Goal: Find specific page/section: Find specific page/section

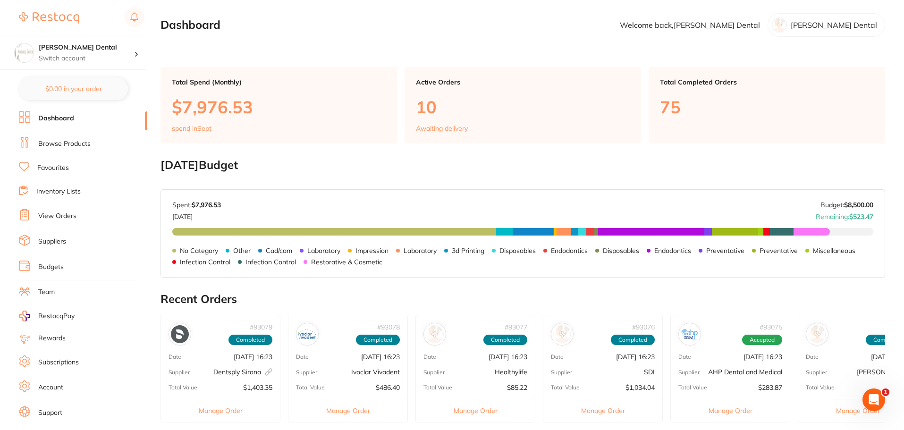
click at [76, 142] on link "Browse Products" at bounding box center [64, 143] width 52 height 9
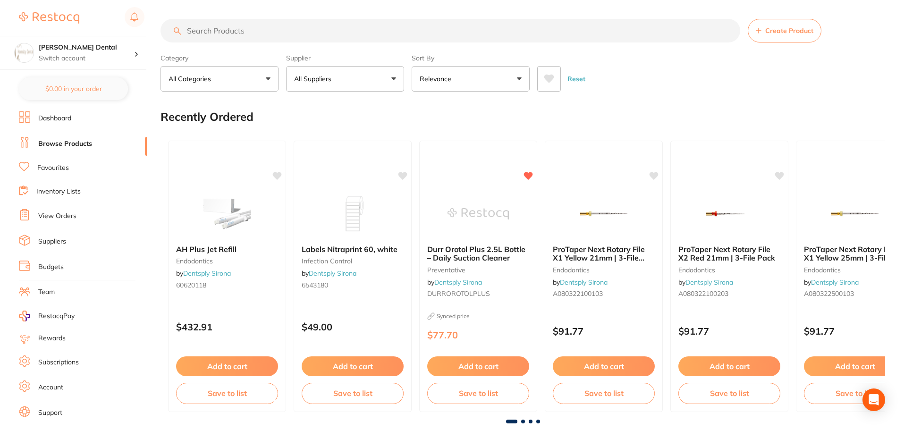
click at [60, 169] on link "Favourites" at bounding box center [53, 167] width 32 height 9
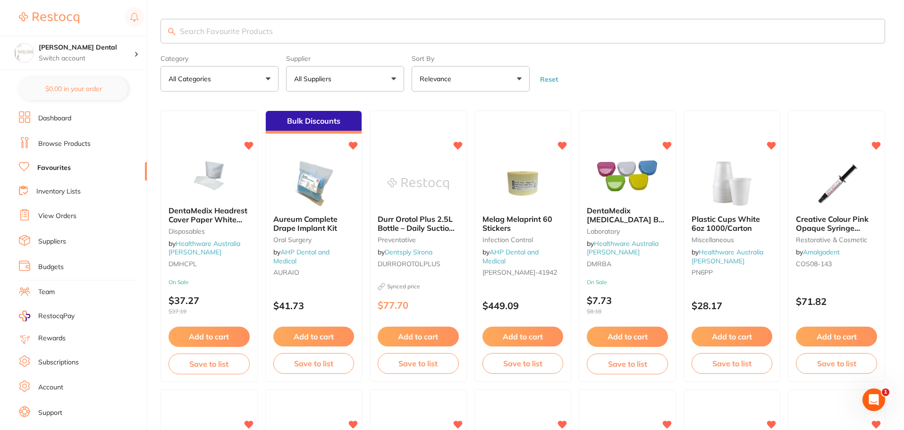
click at [242, 32] on input "search" at bounding box center [522, 31] width 724 height 25
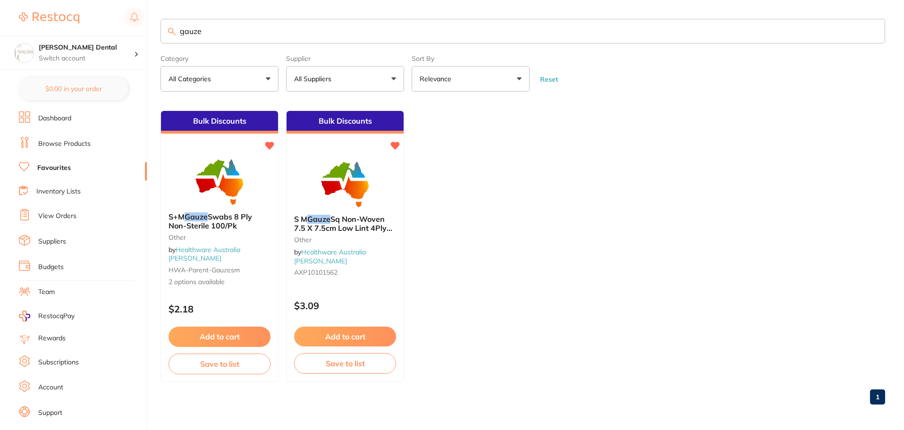
type input "gauze"
click at [572, 147] on ul "Bulk Discounts S+M Gauze Swabs 8 Ply Non-Sterile 100/Pk other by Healthware Aus…" at bounding box center [522, 245] width 724 height 271
